Goal: Task Accomplishment & Management: Use online tool/utility

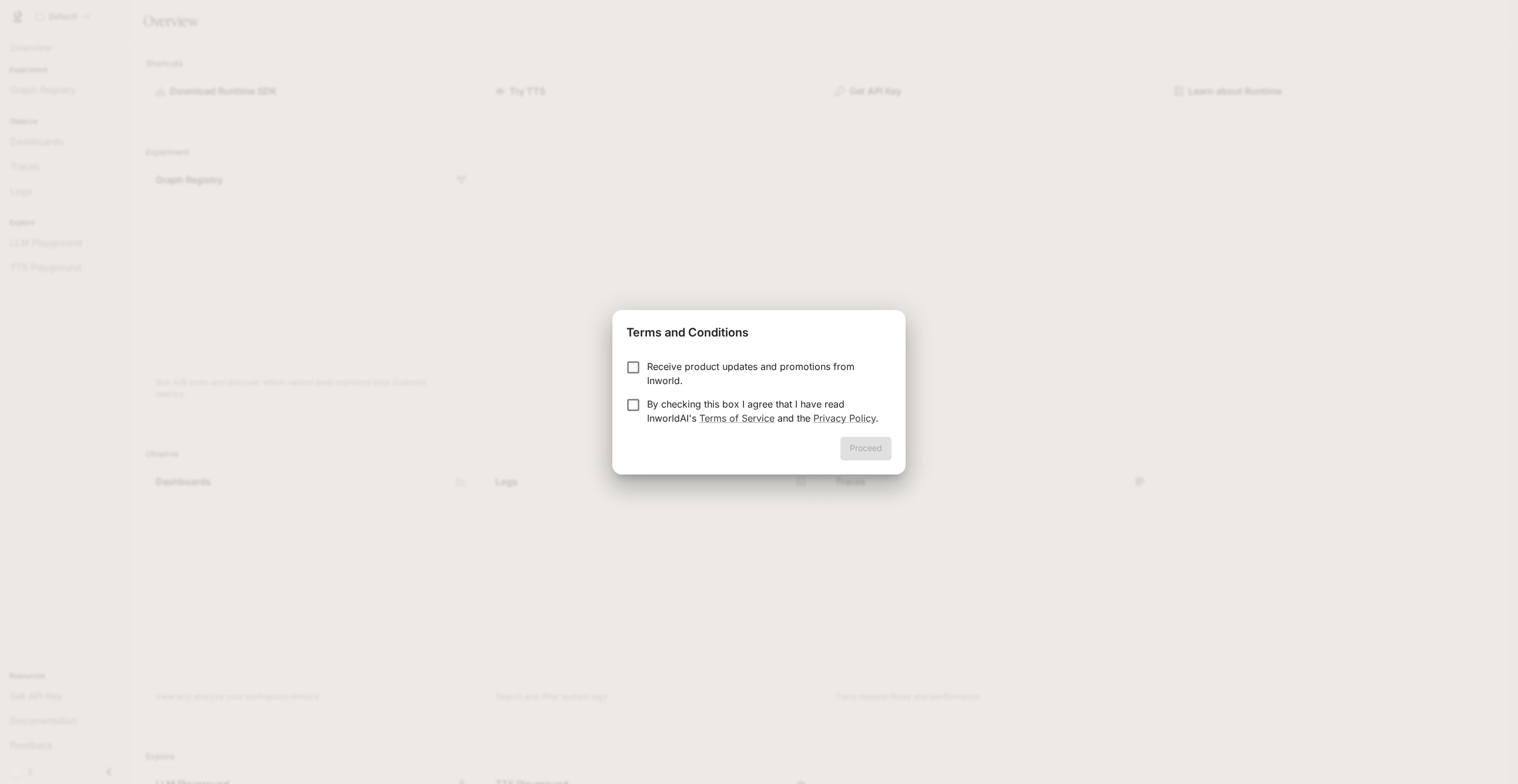
click at [784, 400] on p "By checking this box I agree that I have read InworldAI's Terms of Service and …" at bounding box center [764, 411] width 235 height 28
click at [850, 450] on button "Proceed" at bounding box center [866, 449] width 51 height 24
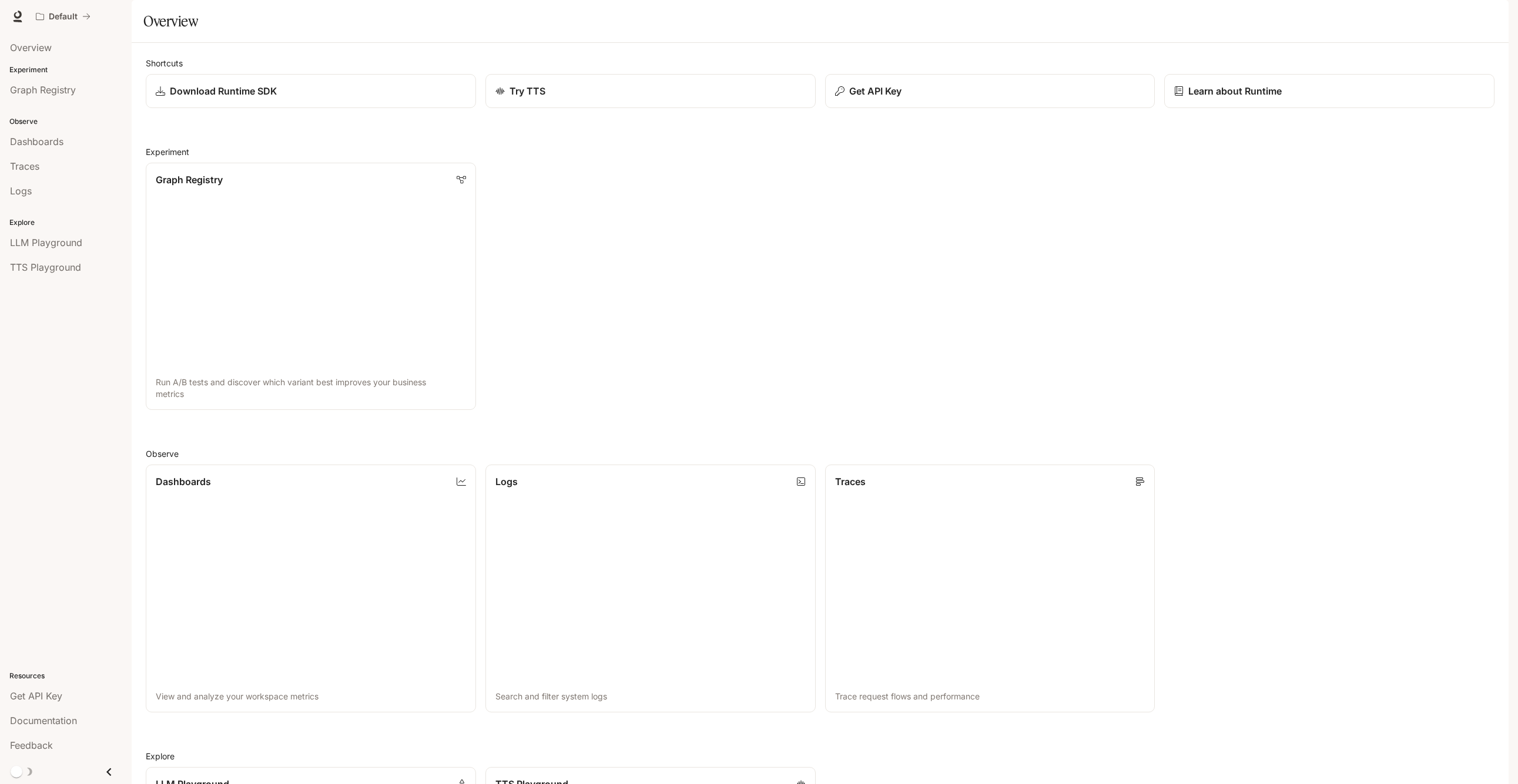
click at [1151, 222] on div "Graph Registry Run A/B tests and discover which variant best improves your busi…" at bounding box center [815, 282] width 1358 height 256
click at [45, 46] on span "Overview" at bounding box center [31, 47] width 42 height 14
click at [75, 89] on span "Graph Registry" at bounding box center [42, 89] width 66 height 14
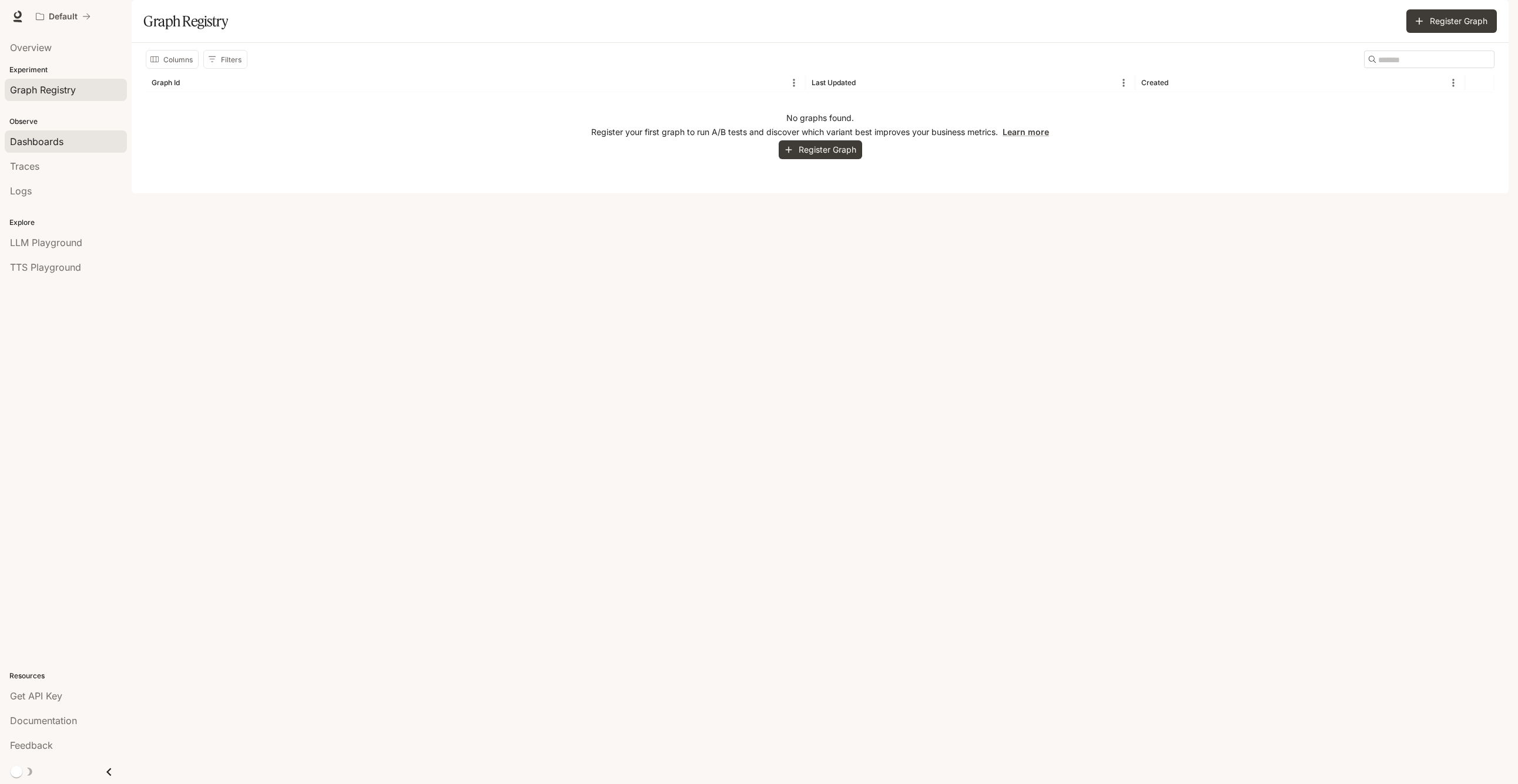
click at [63, 136] on span "Dashboards" at bounding box center [37, 141] width 54 height 14
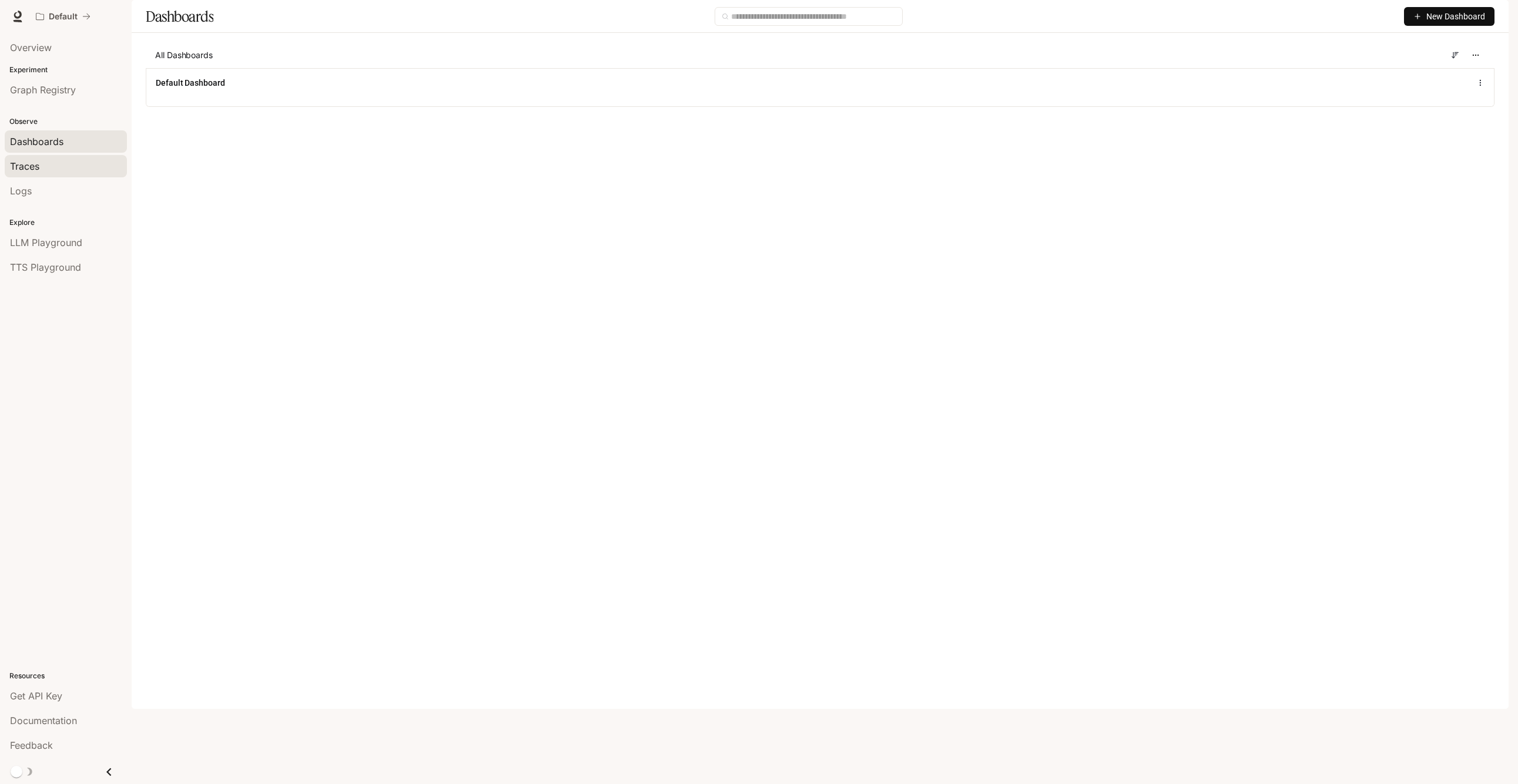
click at [45, 168] on div "Traces" at bounding box center [66, 166] width 112 height 14
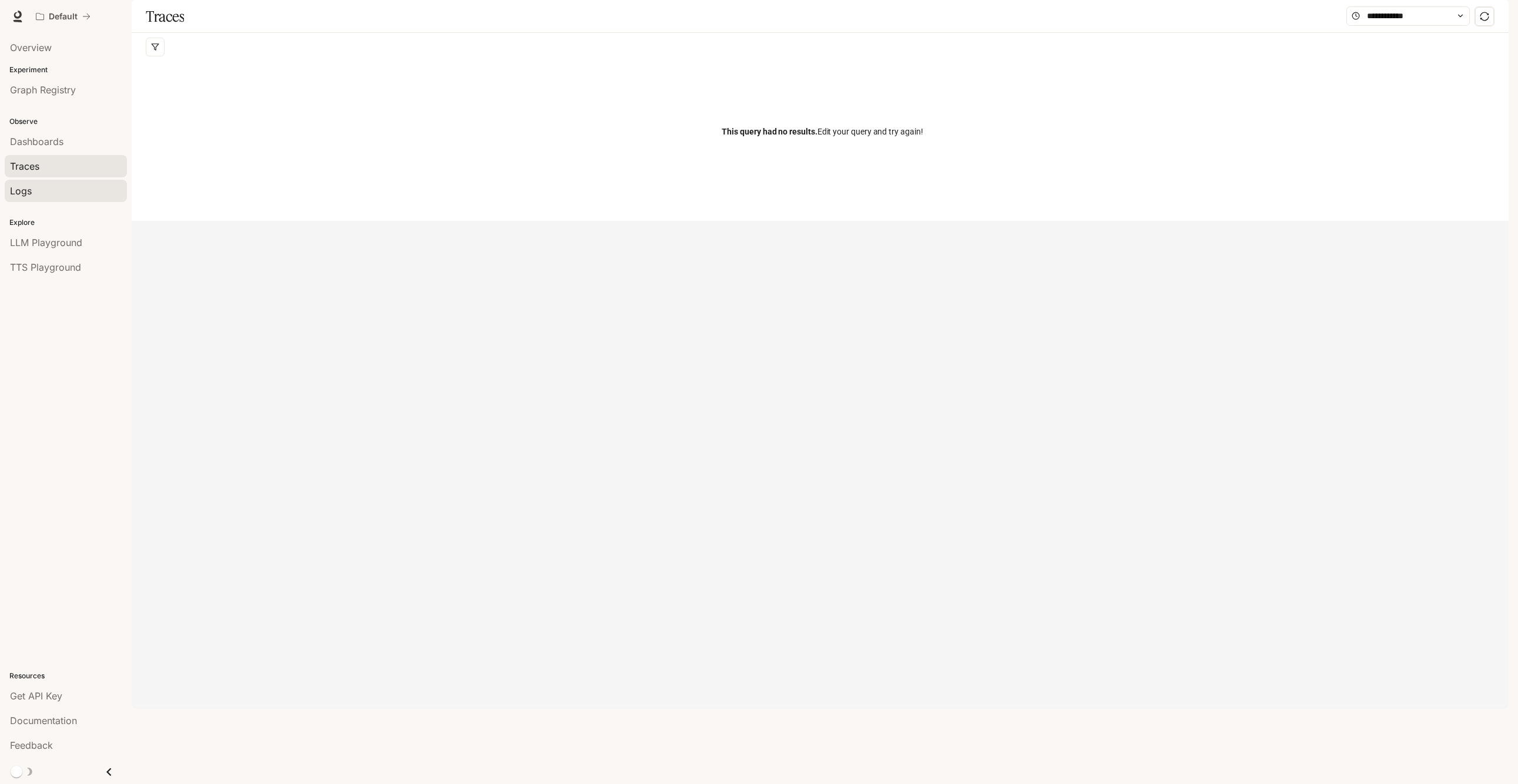
click at [51, 195] on div "Logs" at bounding box center [66, 191] width 112 height 14
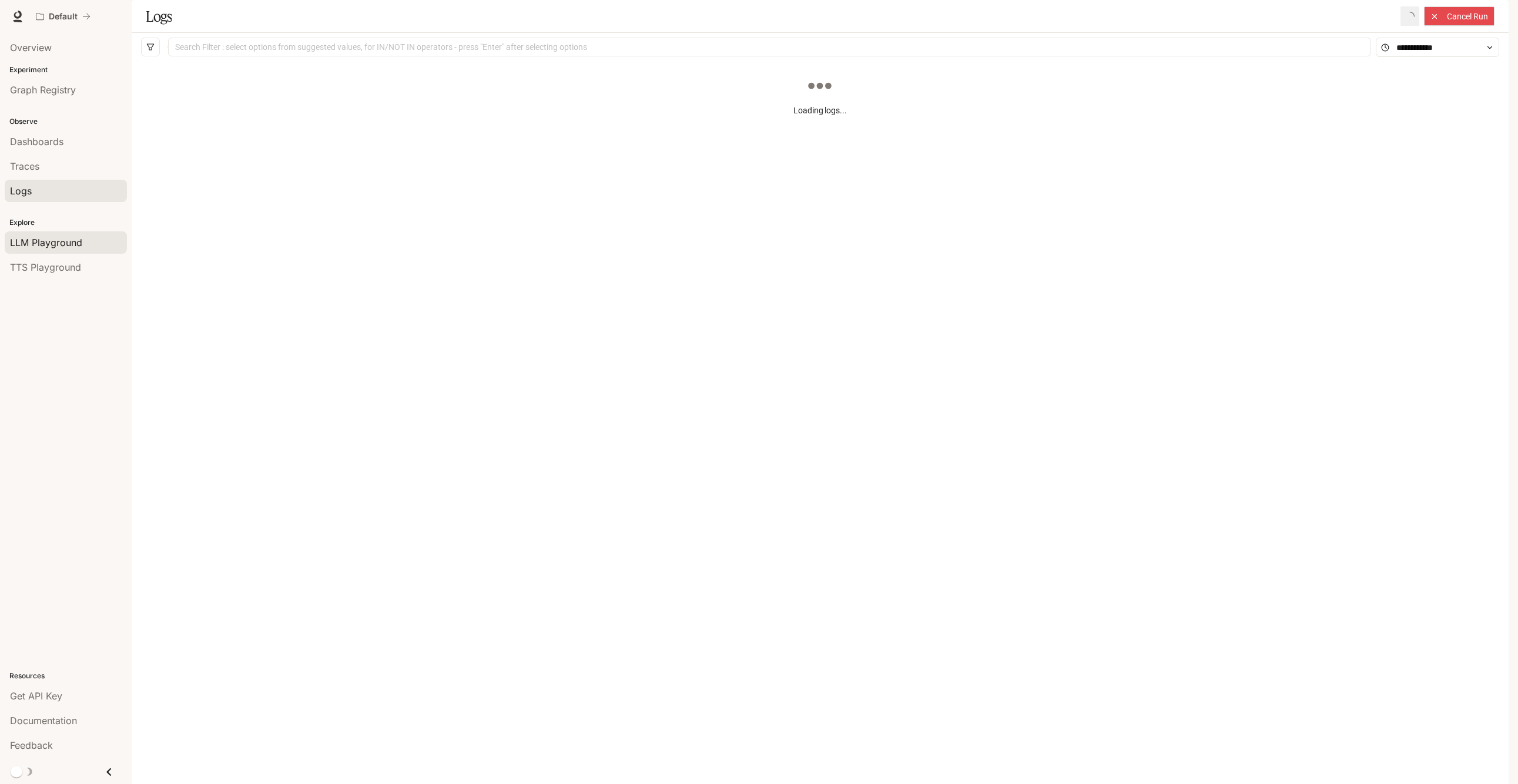
click at [79, 238] on span "LLM Playground" at bounding box center [45, 242] width 72 height 14
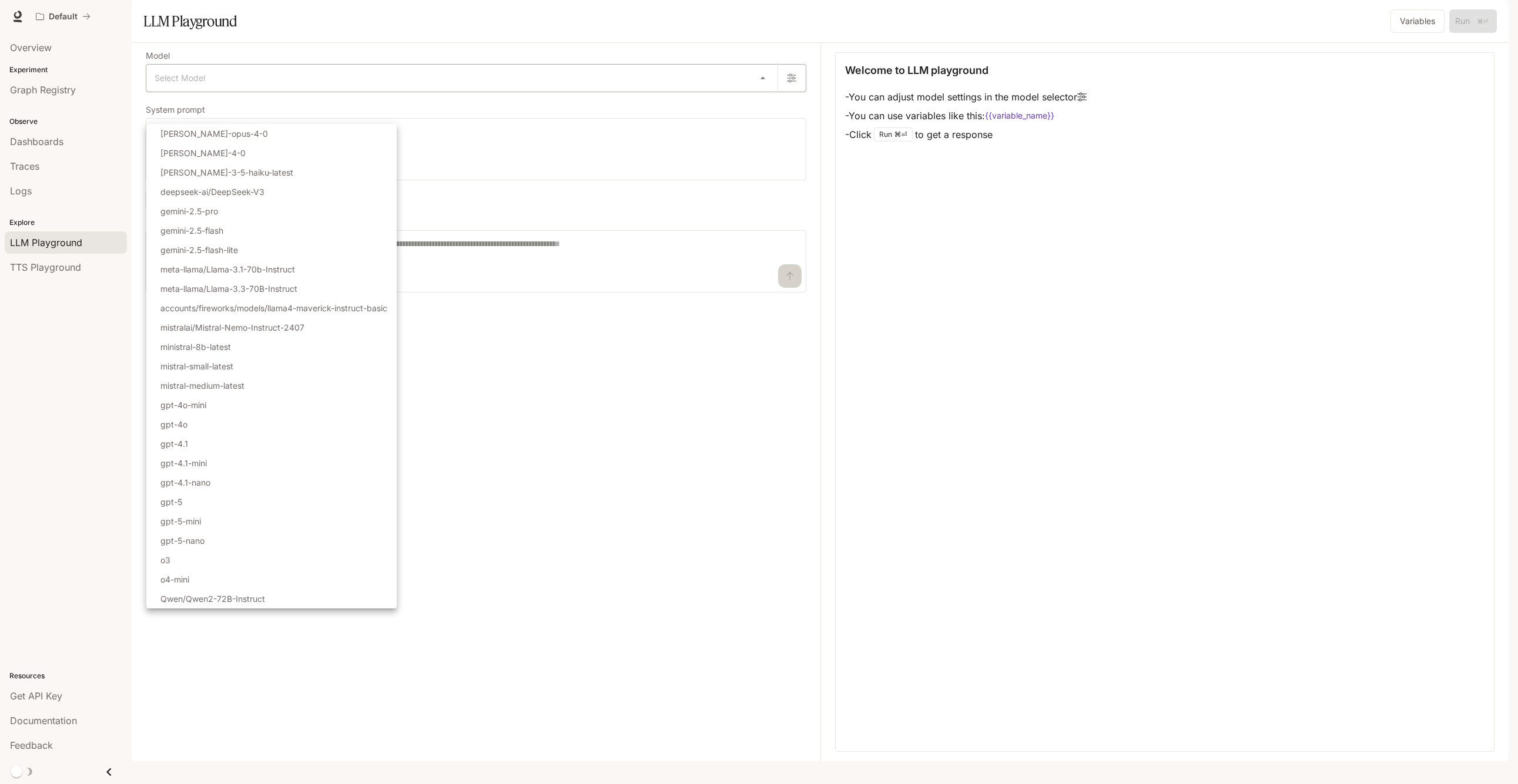
click at [221, 105] on body "Skip to main content Default Documentation Documentation Portal Overview Experi…" at bounding box center [759, 392] width 1518 height 784
click at [605, 540] on div at bounding box center [759, 392] width 1518 height 784
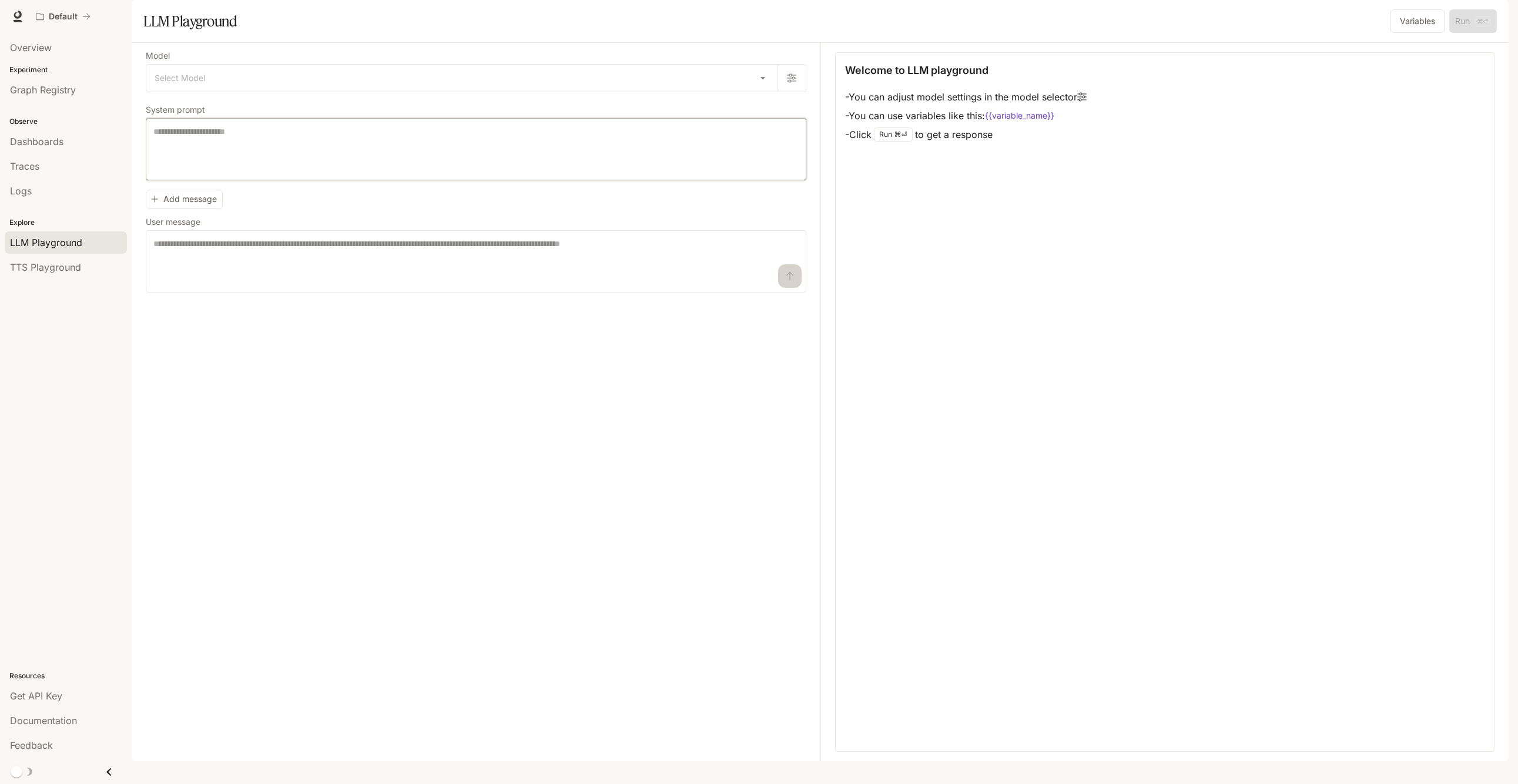
click at [285, 173] on textarea at bounding box center [476, 149] width 645 height 47
click at [340, 285] on textarea at bounding box center [476, 261] width 645 height 47
click at [356, 172] on textarea at bounding box center [476, 149] width 645 height 47
click at [890, 78] on p "Welcome to LLM playground" at bounding box center [916, 70] width 143 height 16
drag, startPoint x: 886, startPoint y: 104, endPoint x: 966, endPoint y: 139, distance: 87.3
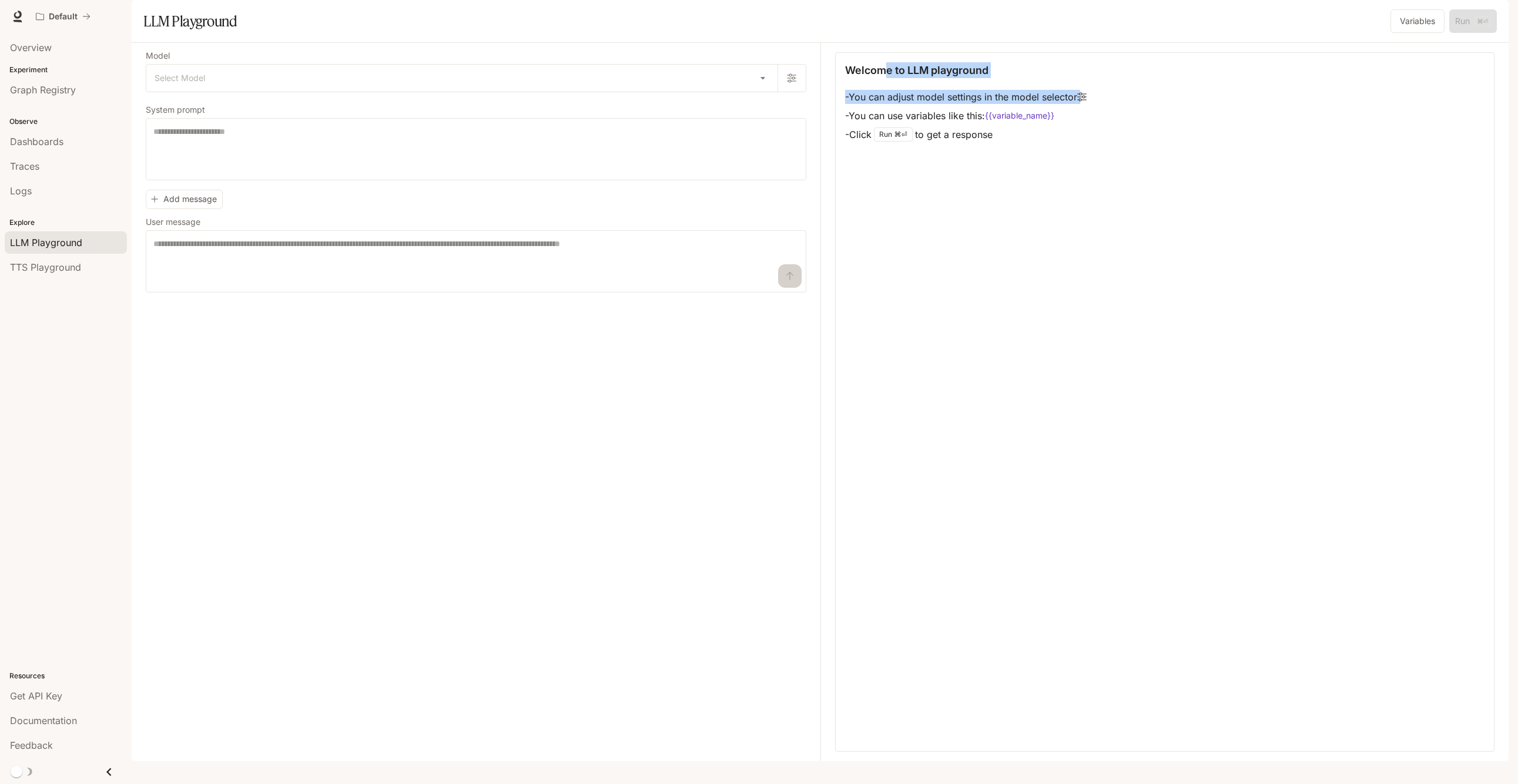
click at [965, 138] on div "Welcome to LLM playground - You can adjust model settings in the model selector…" at bounding box center [1165, 104] width 640 height 82
click at [966, 125] on li "- You can use variables like this: {{variable_name}}" at bounding box center [966, 116] width 242 height 19
click at [1110, 267] on div "Welcome to LLM playground - You can adjust model settings in the model selector…" at bounding box center [1165, 402] width 660 height 700
click at [382, 173] on textarea at bounding box center [476, 149] width 645 height 47
click at [371, 279] on textarea at bounding box center [476, 261] width 645 height 47
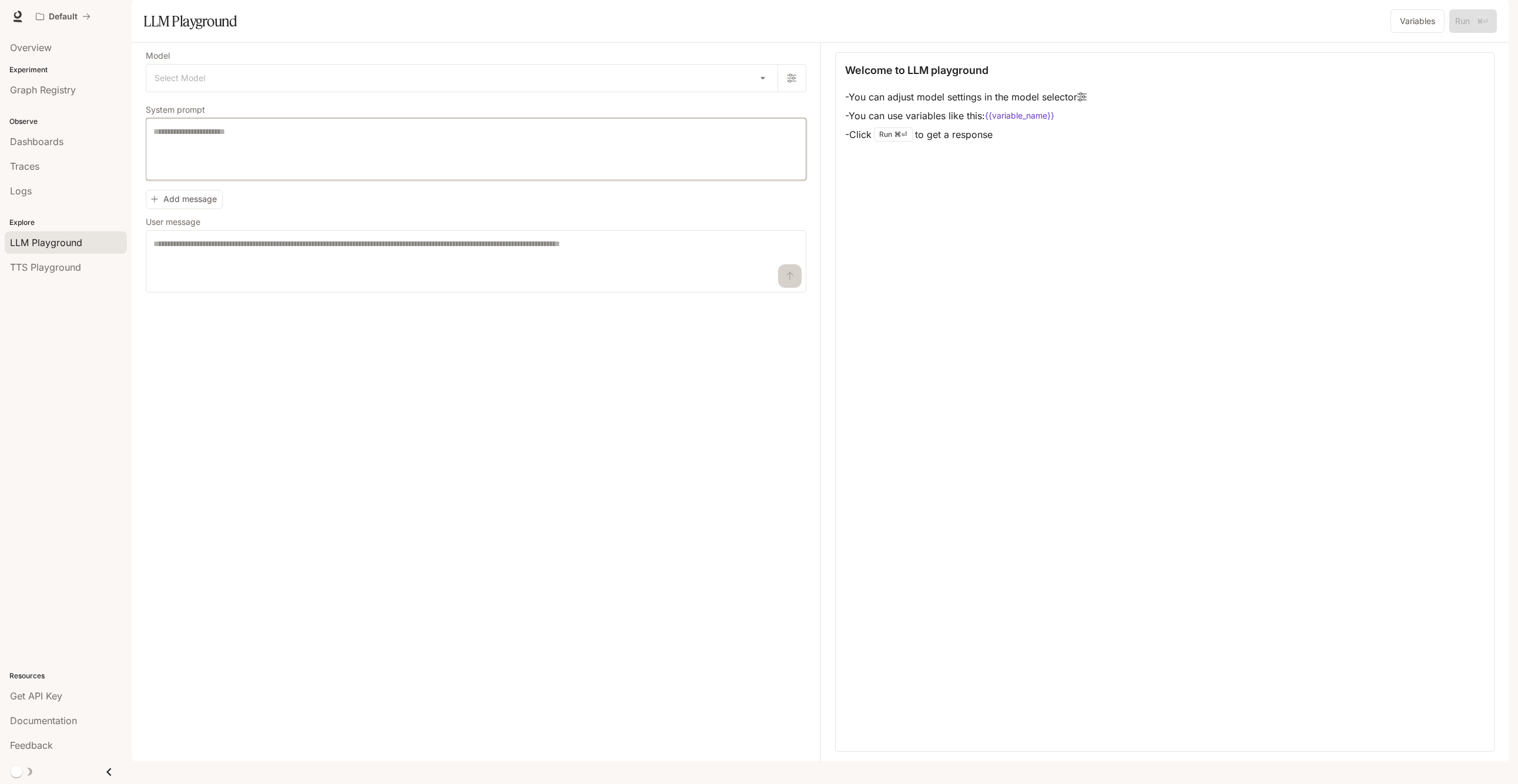
click at [377, 173] on textarea at bounding box center [476, 149] width 645 height 47
click at [397, 285] on textarea at bounding box center [476, 261] width 645 height 47
click at [163, 209] on button "Add message" at bounding box center [183, 200] width 77 height 19
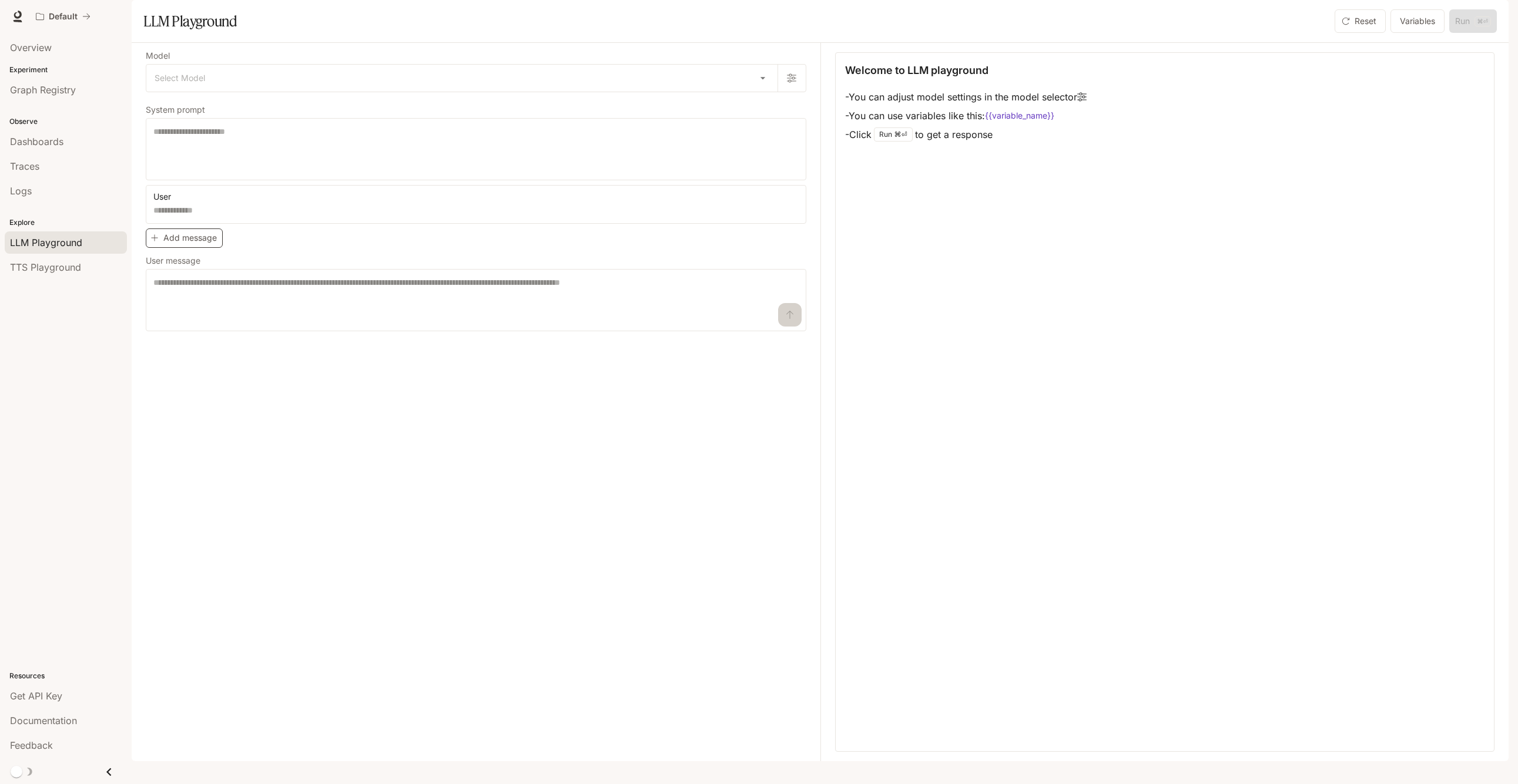
click at [202, 248] on button "Add message" at bounding box center [183, 238] width 77 height 19
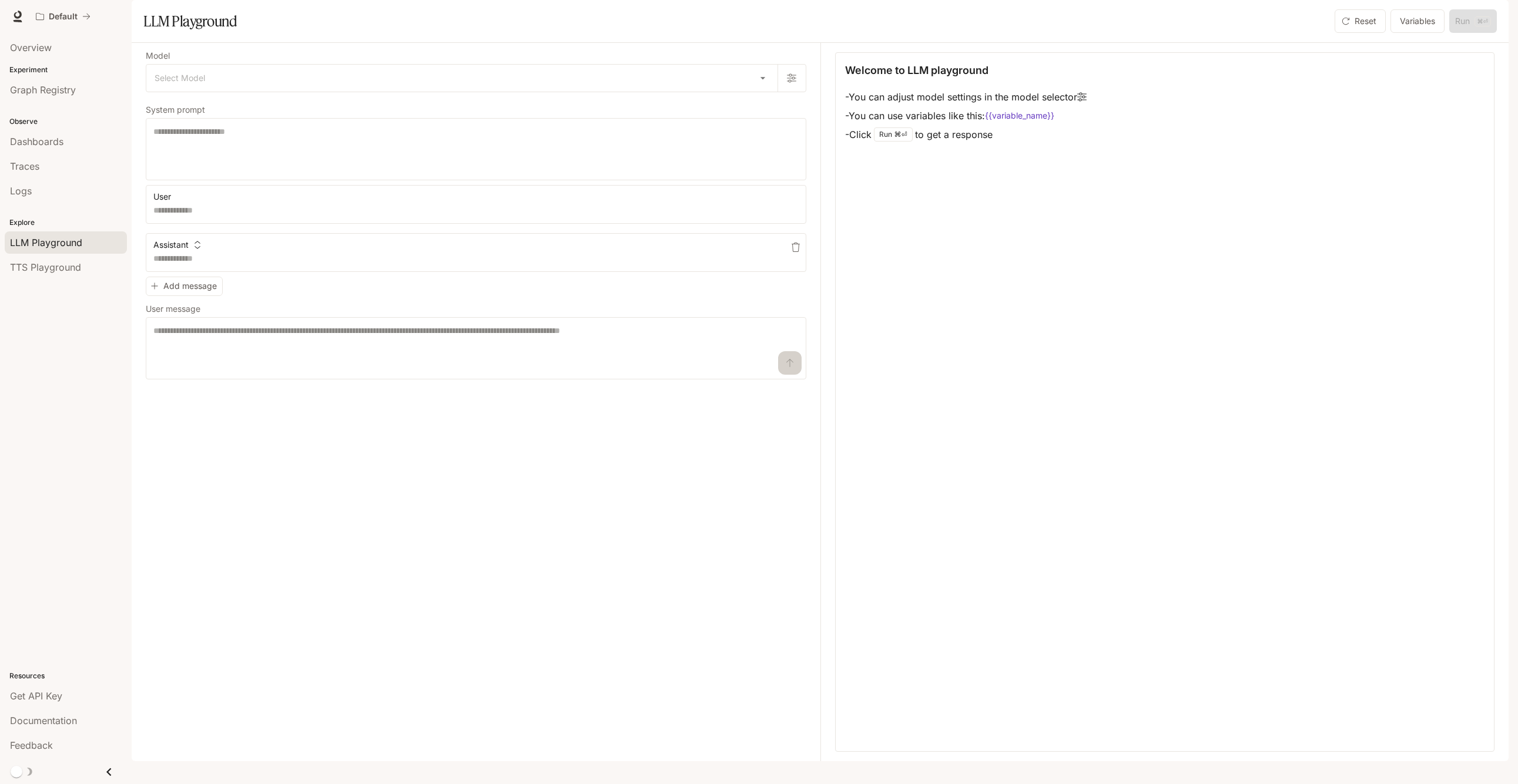
click at [797, 252] on icon "button" at bounding box center [796, 247] width 10 height 10
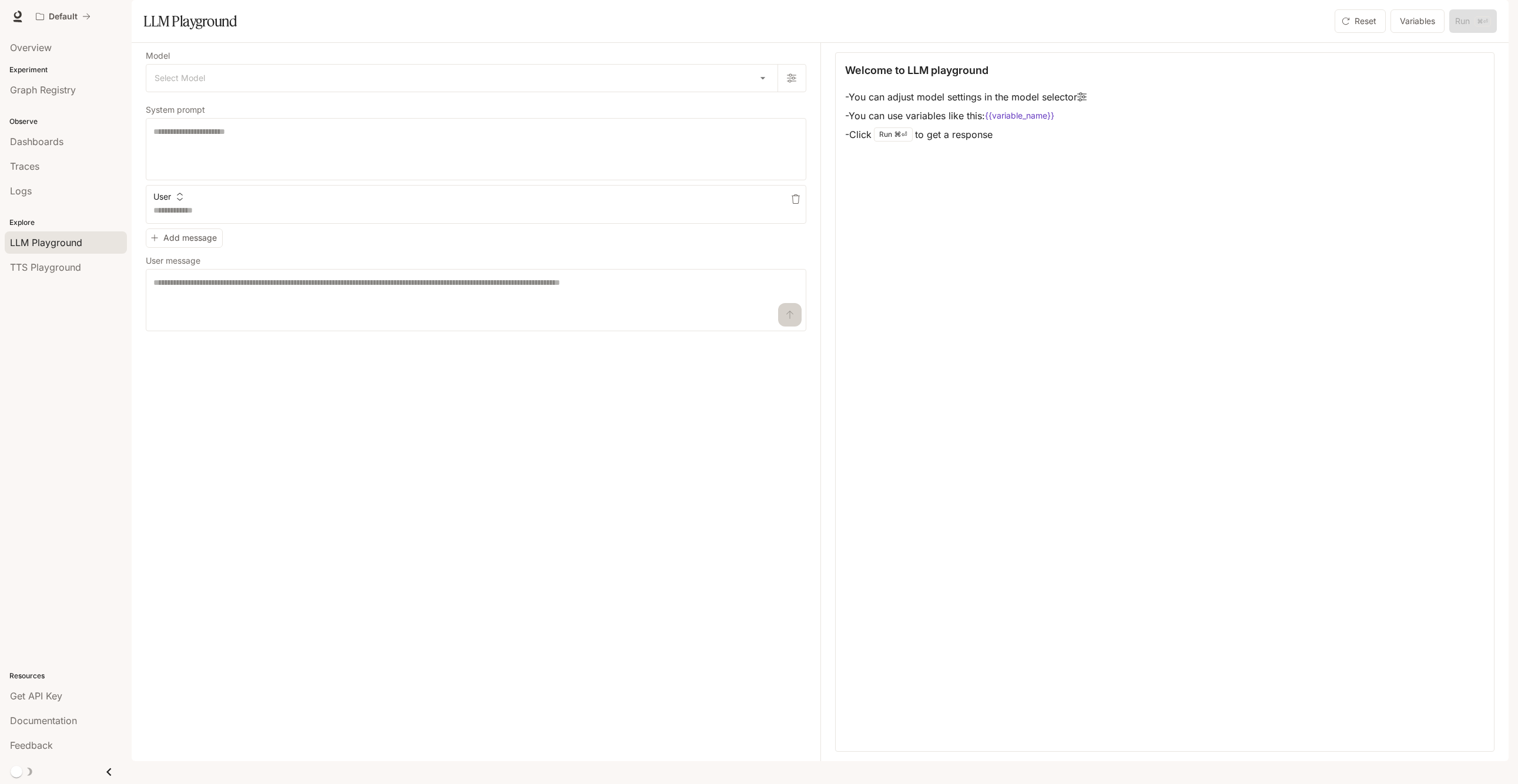
click at [797, 203] on icon "button" at bounding box center [796, 199] width 10 height 10
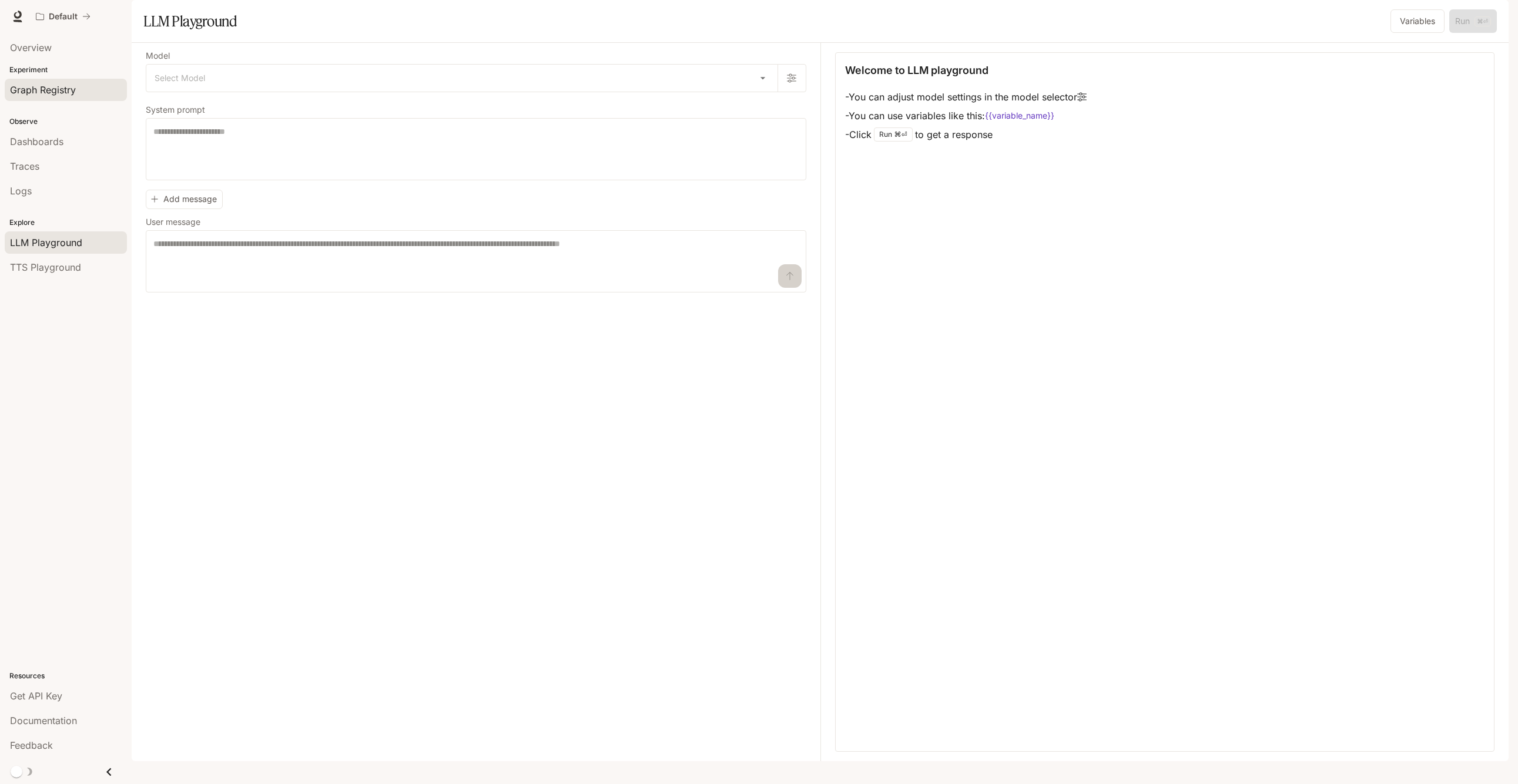
click at [75, 83] on span "Graph Registry" at bounding box center [42, 89] width 66 height 14
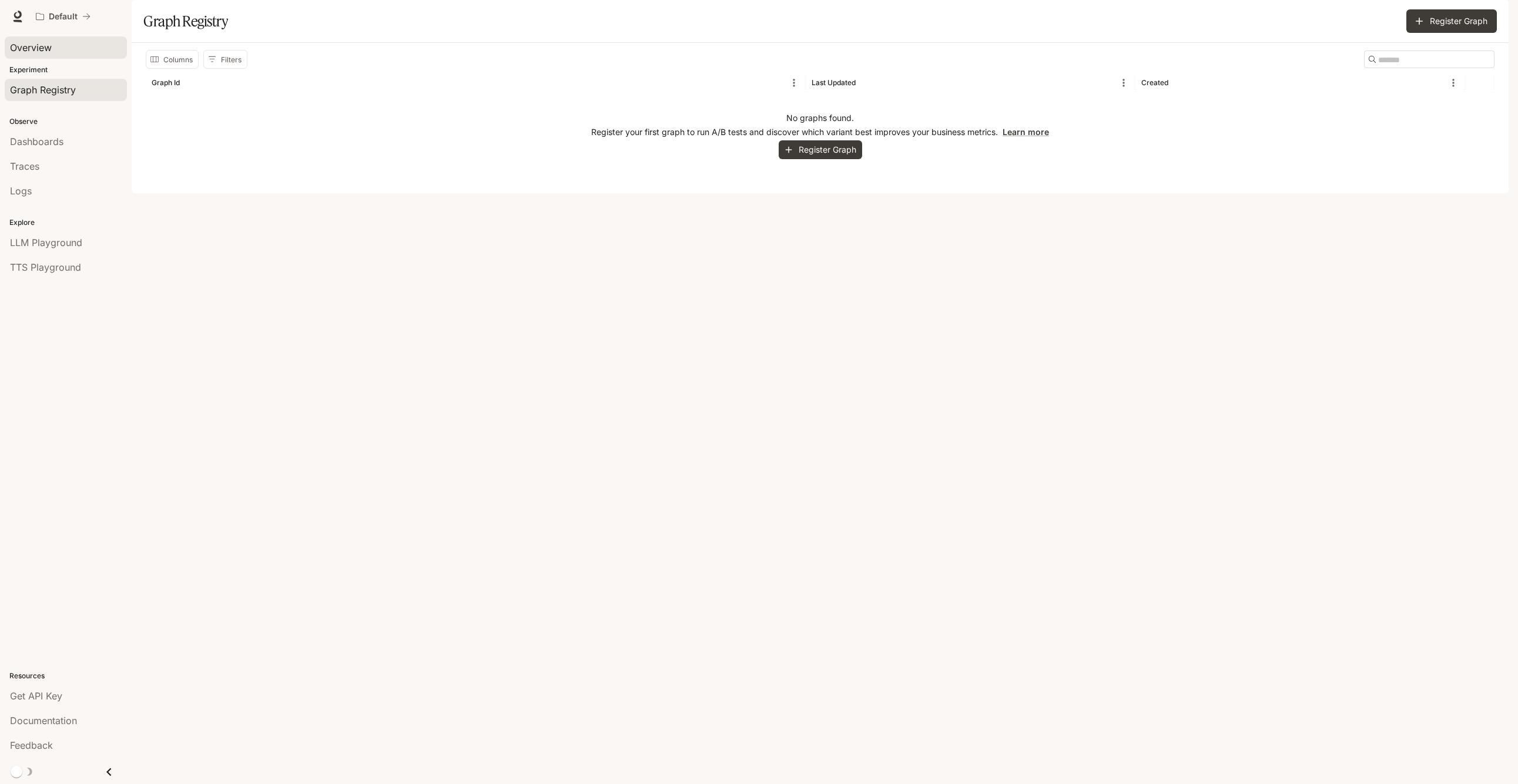
click at [69, 51] on div "Overview" at bounding box center [66, 47] width 112 height 14
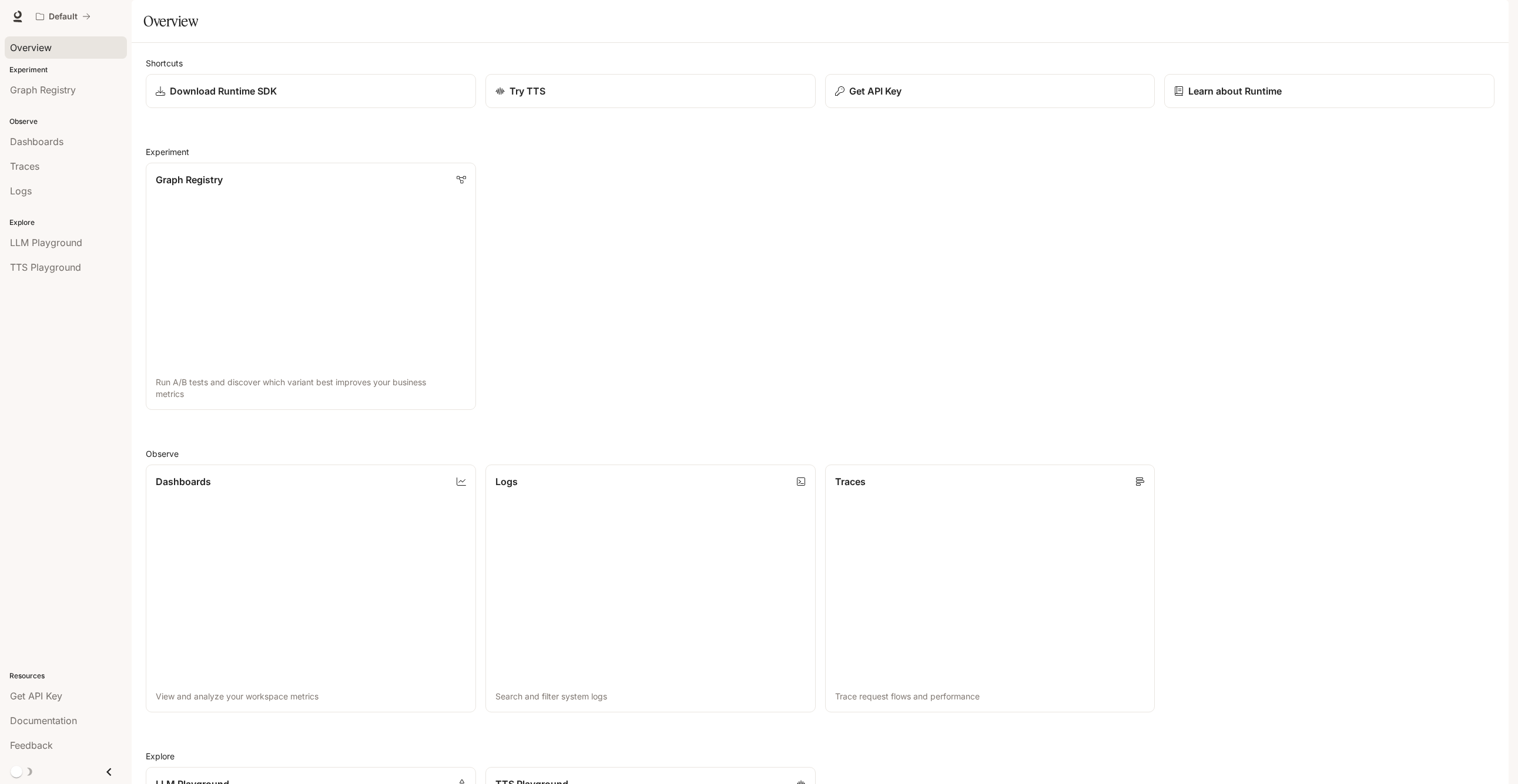
click at [862, 326] on div "Graph Registry Run A/B tests and discover which variant best improves your busi…" at bounding box center [815, 282] width 1358 height 256
drag, startPoint x: 832, startPoint y: 351, endPoint x: 816, endPoint y: 345, distance: 17.1
click at [831, 348] on div "Graph Registry Run A/B tests and discover which variant best improves your busi…" at bounding box center [815, 282] width 1358 height 256
click at [30, 95] on span "Graph Registry" at bounding box center [42, 89] width 66 height 14
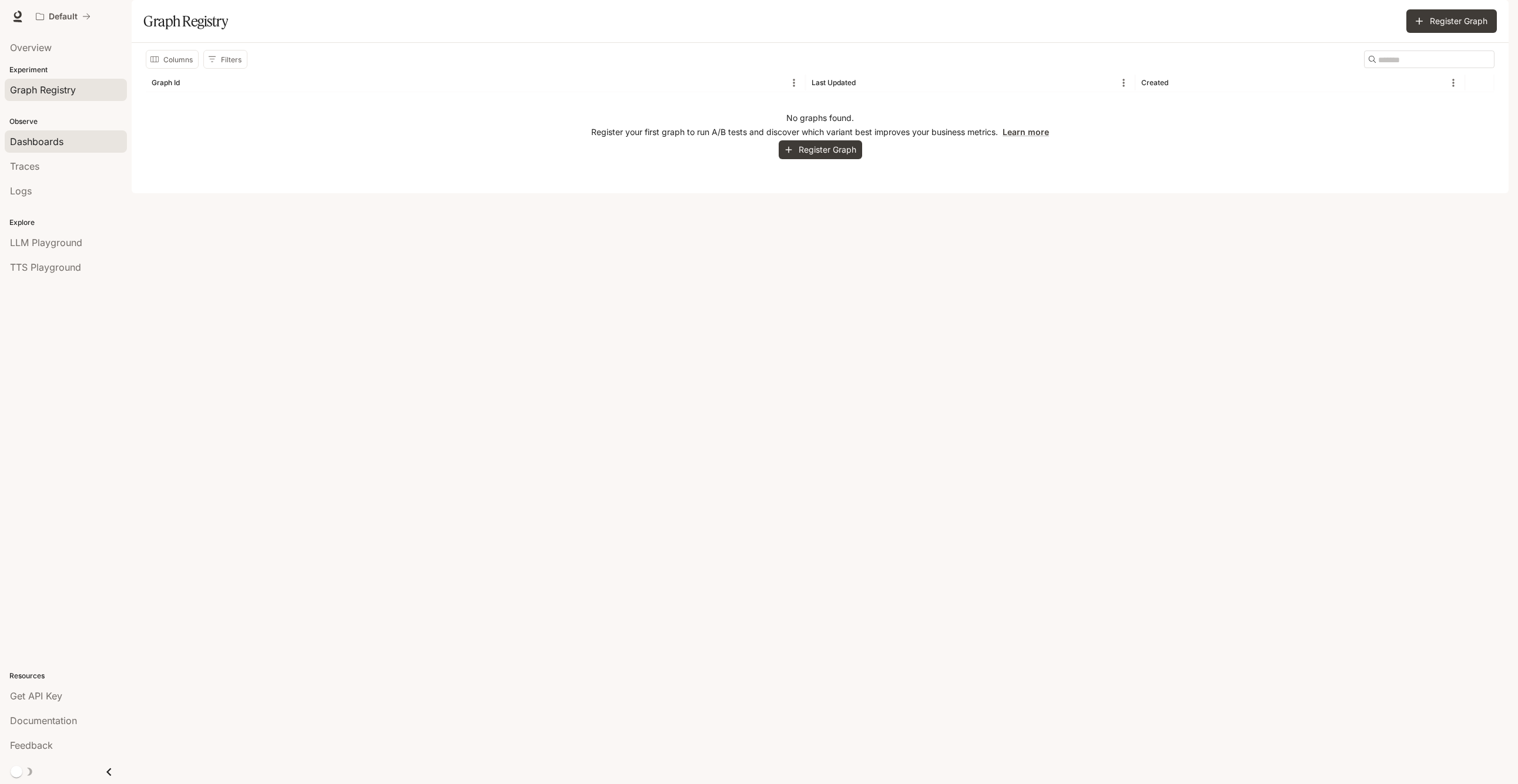
click at [61, 136] on span "Dashboards" at bounding box center [37, 141] width 54 height 14
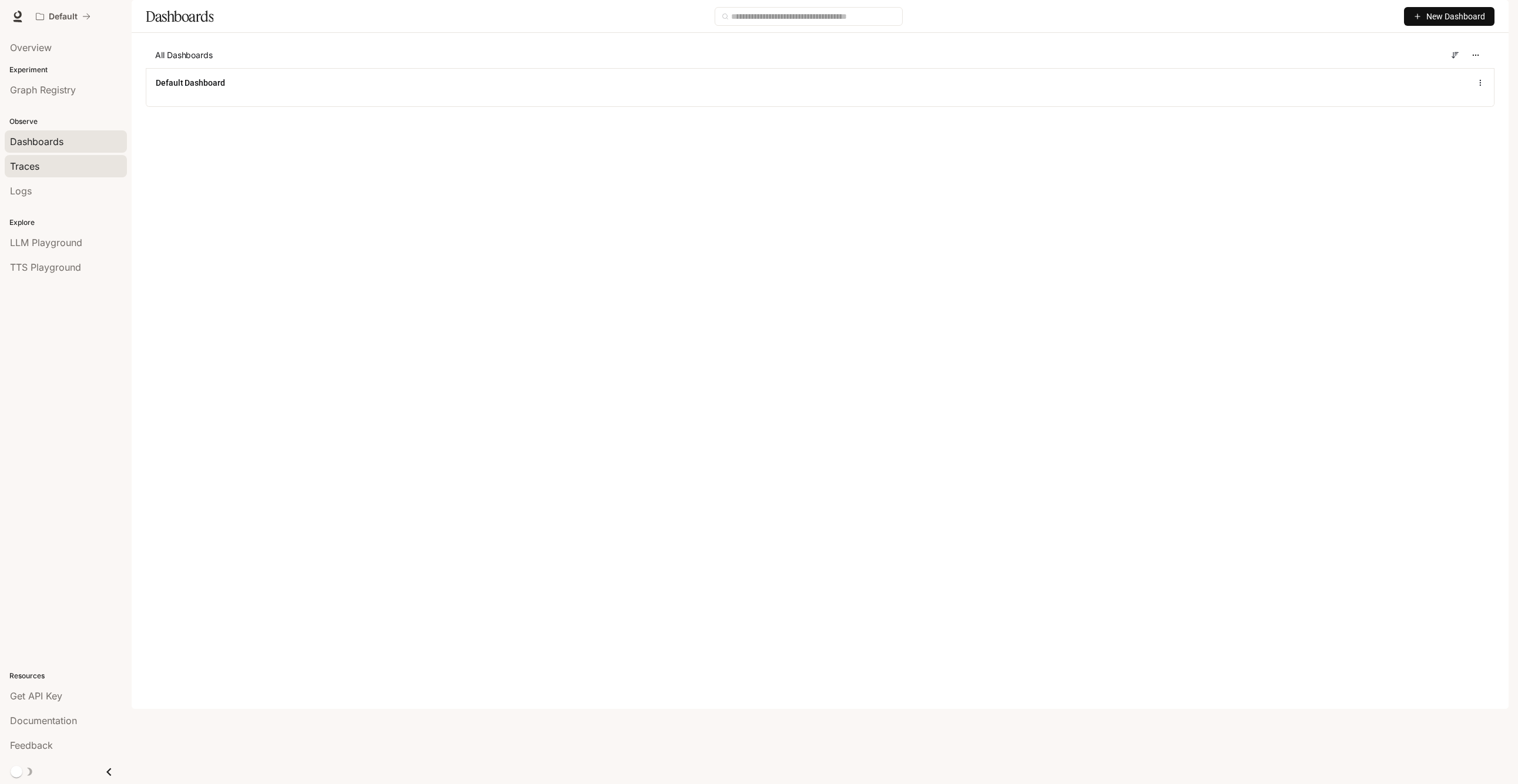
click at [81, 165] on div "Traces" at bounding box center [66, 166] width 112 height 14
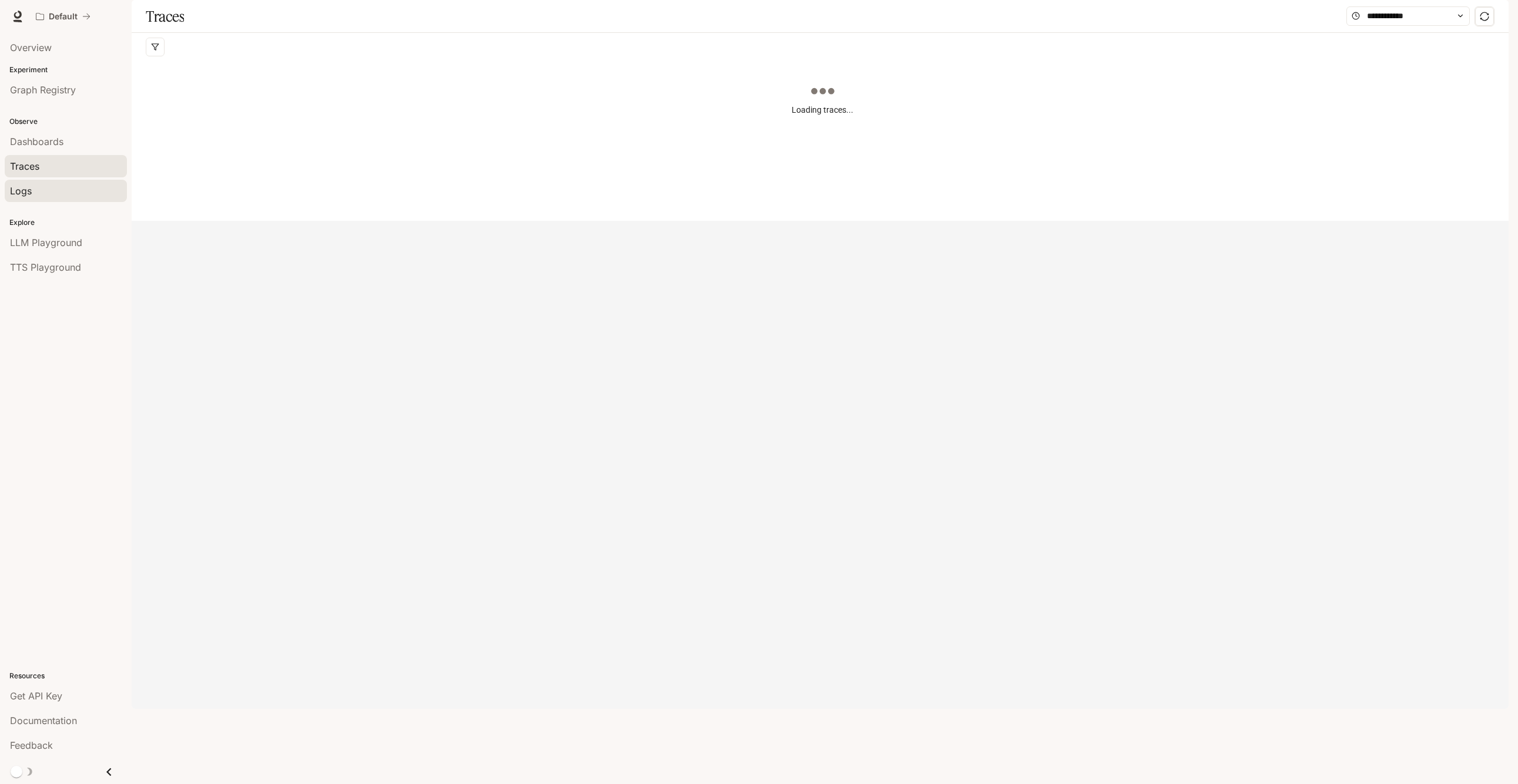
click at [77, 191] on div "Logs" at bounding box center [66, 191] width 112 height 14
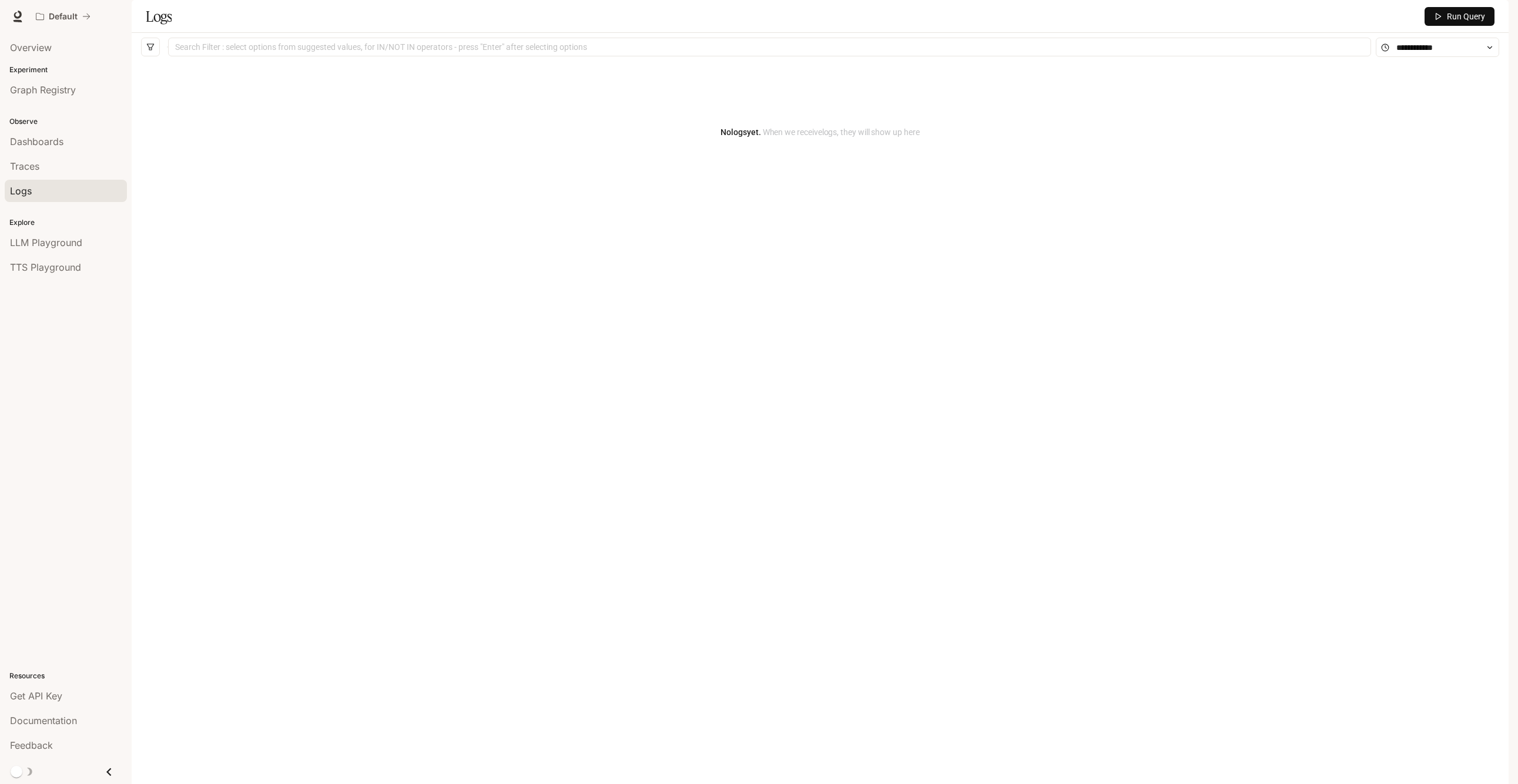
click at [462, 168] on div "No logs yet. When we receive logs , they will show up here" at bounding box center [819, 132] width 1358 height 141
